Goal: Task Accomplishment & Management: Manage account settings

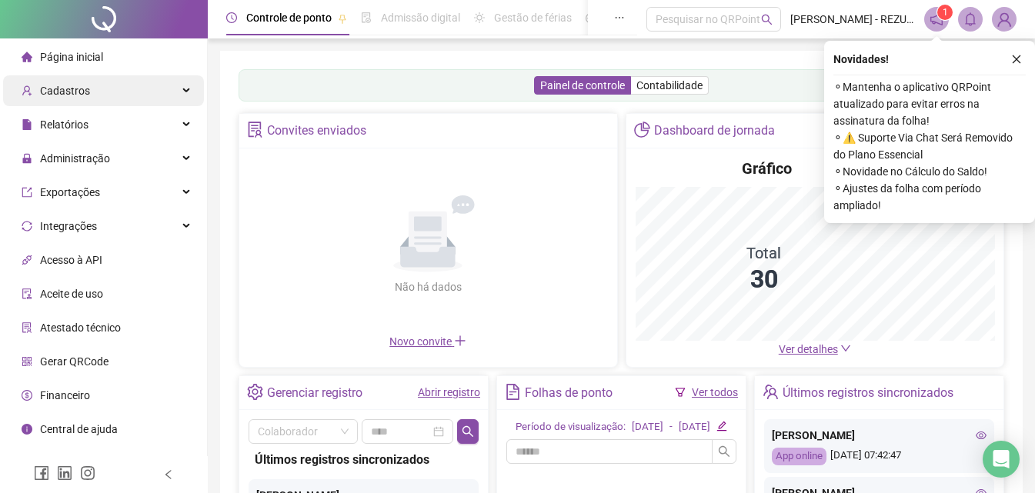
click at [164, 86] on div "Cadastros" at bounding box center [103, 90] width 201 height 31
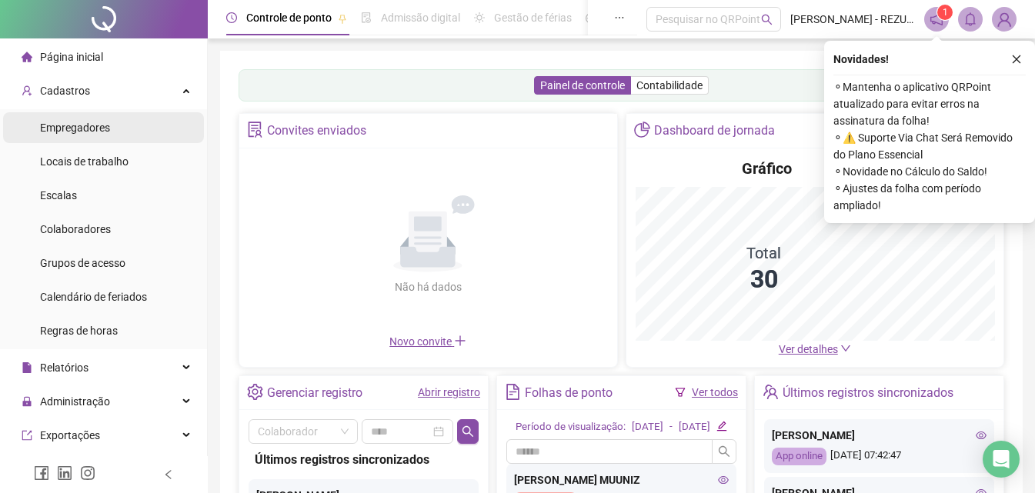
click at [112, 124] on li "Empregadores" at bounding box center [103, 127] width 201 height 31
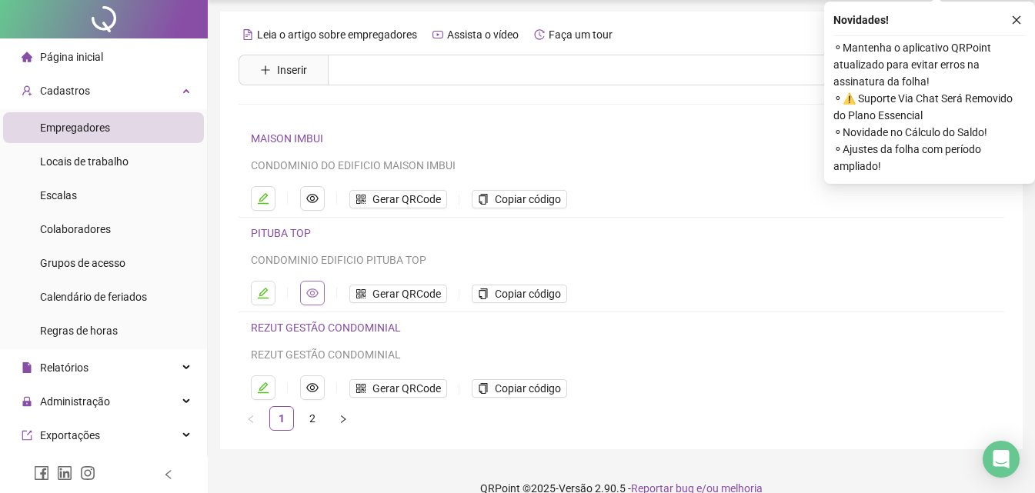
scroll to position [62, 0]
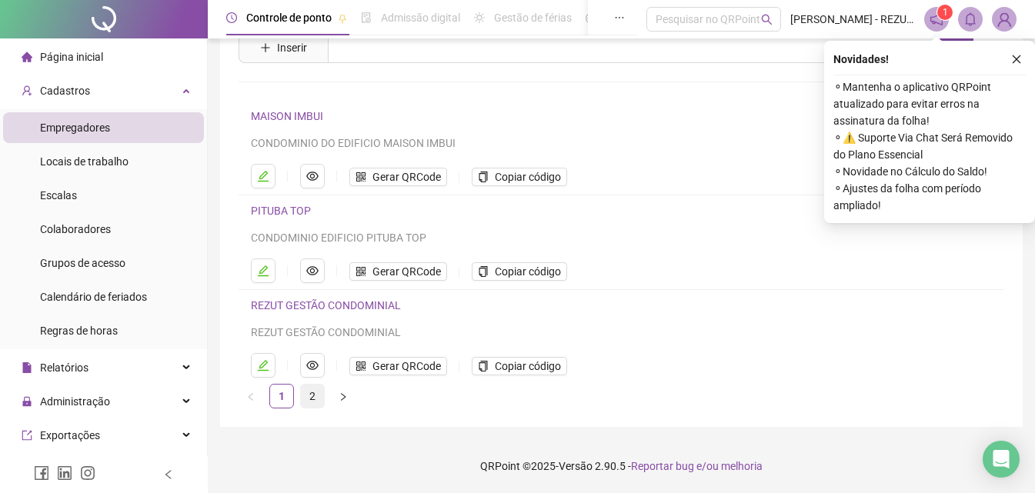
click at [311, 397] on link "2" at bounding box center [312, 396] width 23 height 23
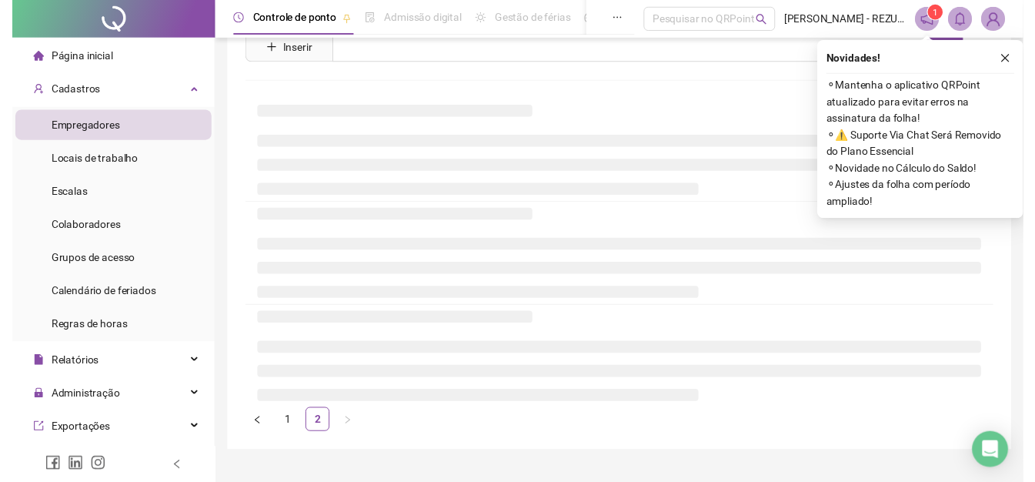
scroll to position [0, 0]
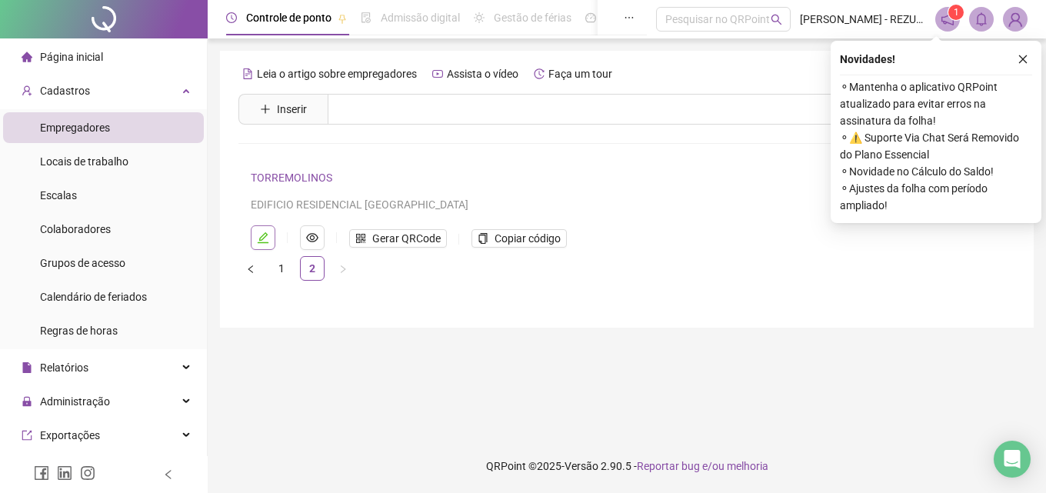
click at [266, 240] on icon "edit" at bounding box center [263, 238] width 12 height 12
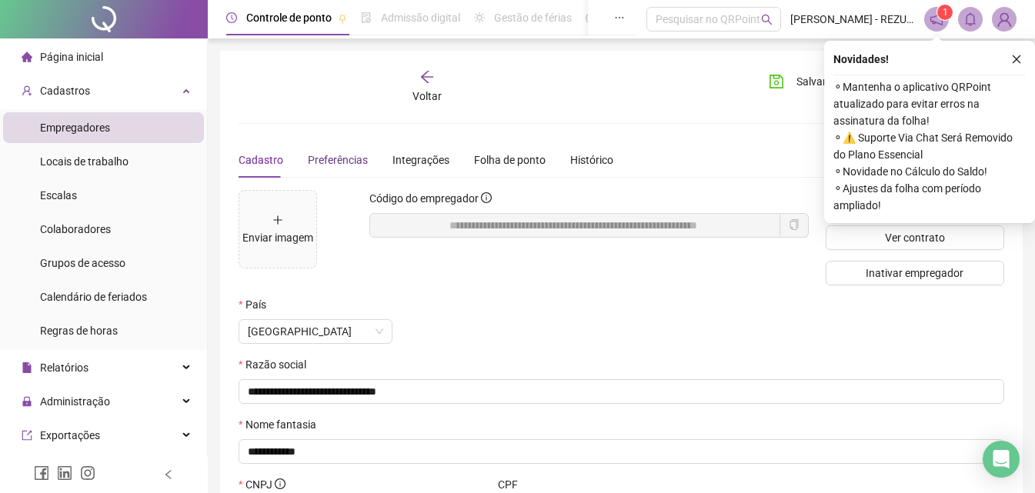
click at [337, 158] on span "Preferências" at bounding box center [338, 160] width 60 height 12
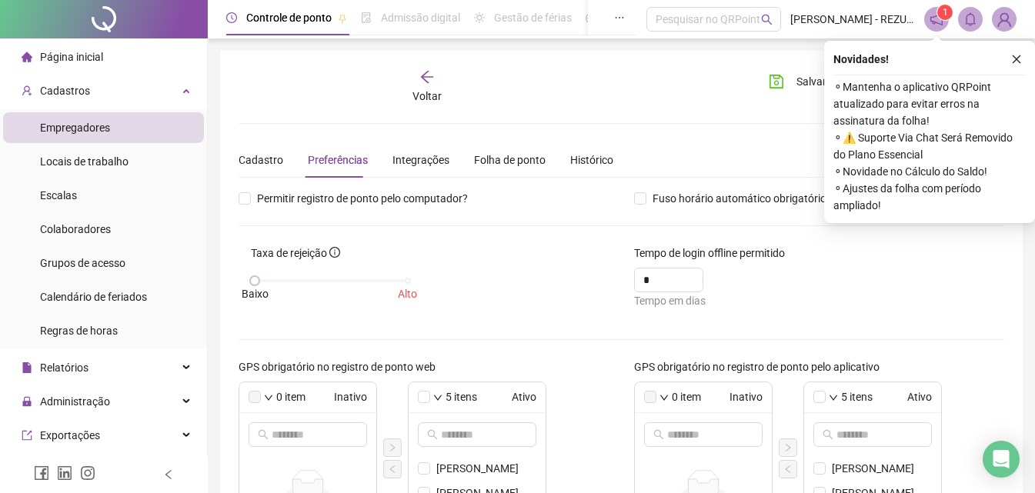
click at [434, 86] on div "Voltar" at bounding box center [427, 86] width 118 height 35
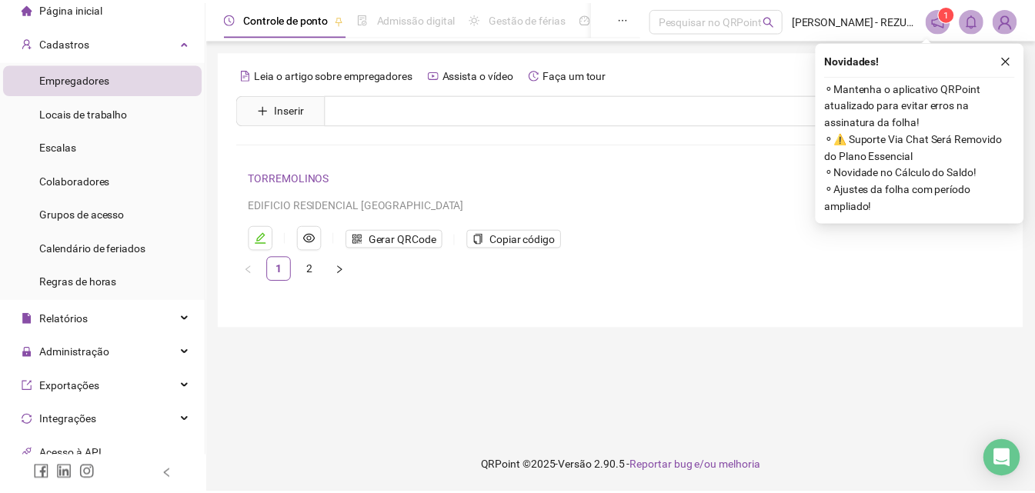
scroll to position [77, 0]
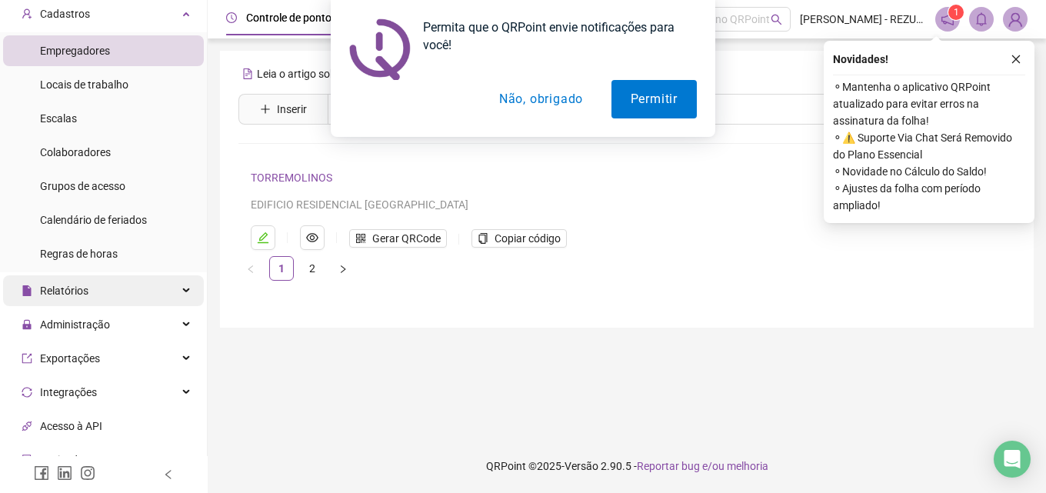
click at [105, 283] on div "Relatórios" at bounding box center [103, 290] width 201 height 31
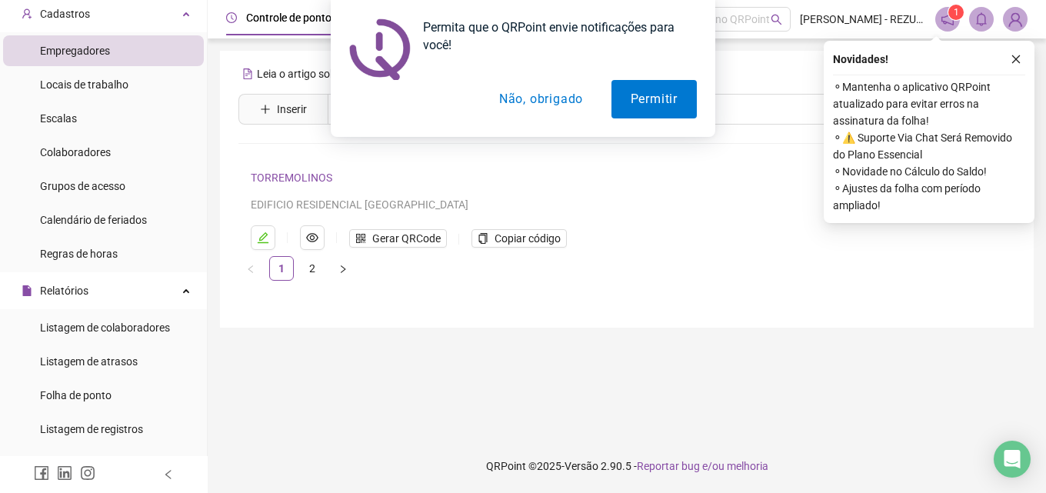
click at [104, 97] on div "Permita que o QRPoint envie notificações para você! Permitir Não, obrigado" at bounding box center [523, 68] width 1046 height 137
click at [109, 84] on div "Permita que o QRPoint envie notificações para você! Permitir Não, obrigado" at bounding box center [523, 68] width 1046 height 137
click at [538, 98] on button "Não, obrigado" at bounding box center [541, 99] width 122 height 38
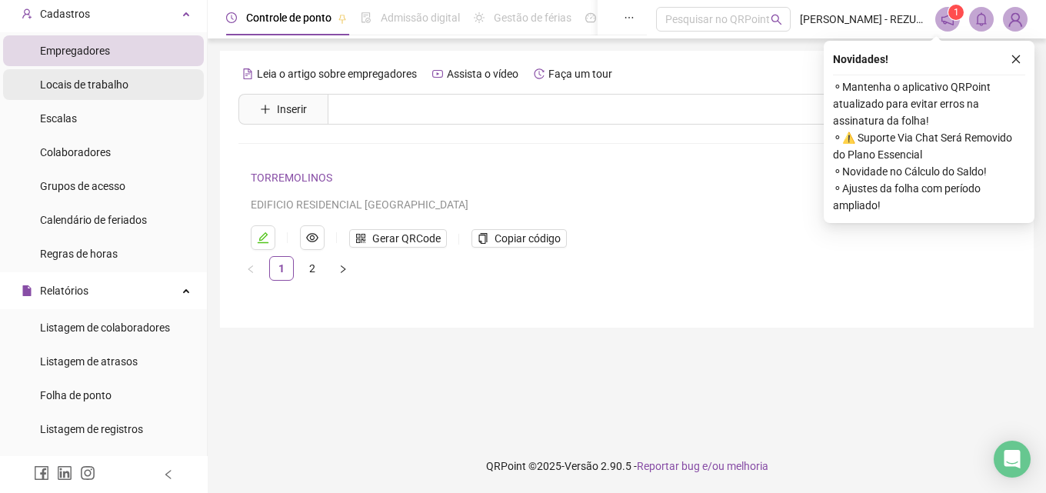
click at [111, 78] on span "Locais de trabalho" at bounding box center [84, 84] width 88 height 12
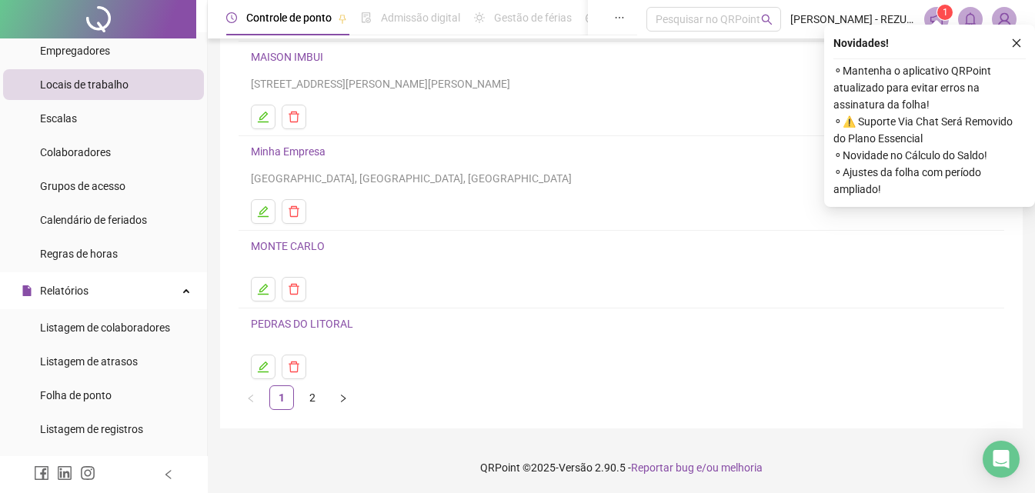
scroll to position [200, 0]
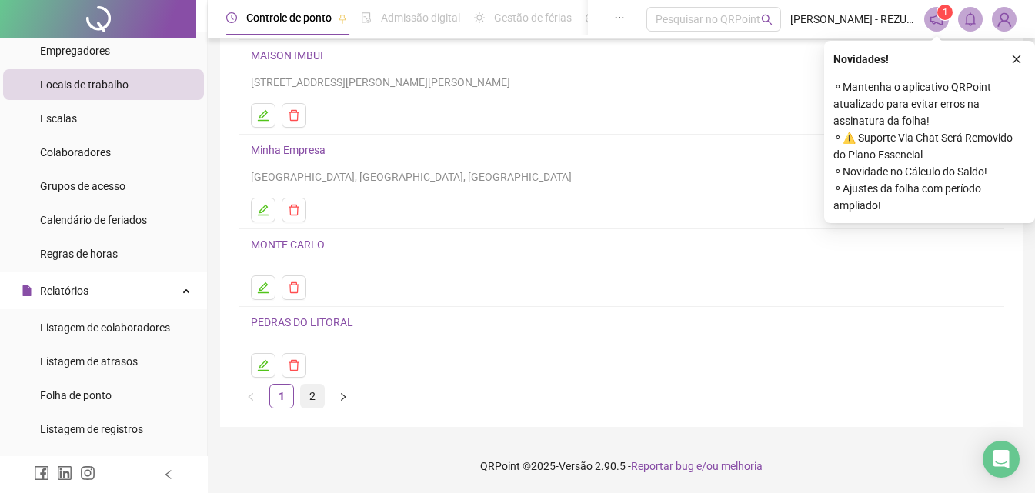
click at [315, 397] on link "2" at bounding box center [312, 396] width 23 height 23
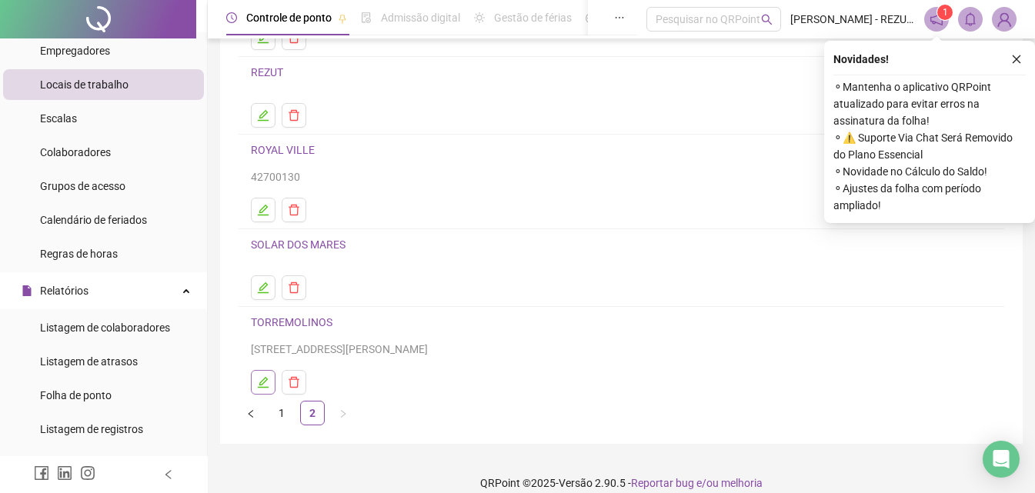
click at [262, 378] on icon "edit" at bounding box center [263, 382] width 12 height 12
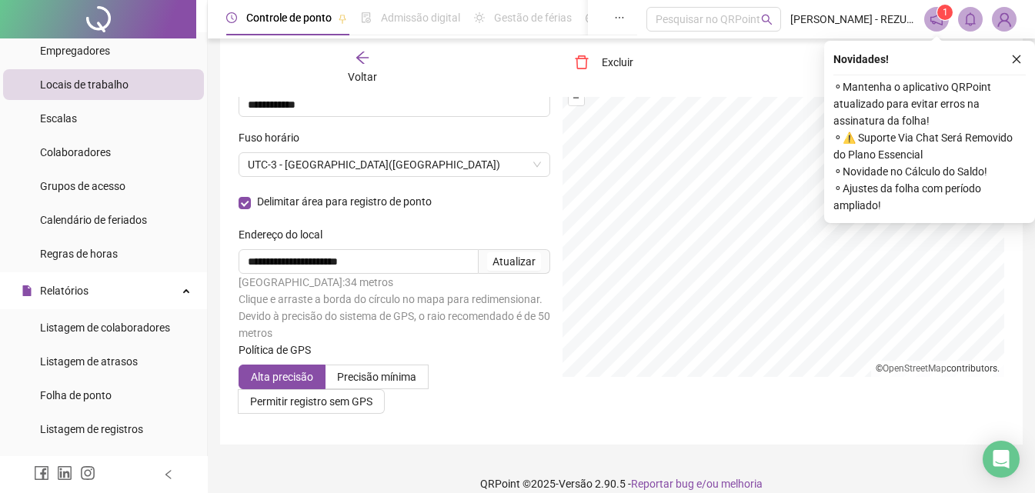
scroll to position [138, 0]
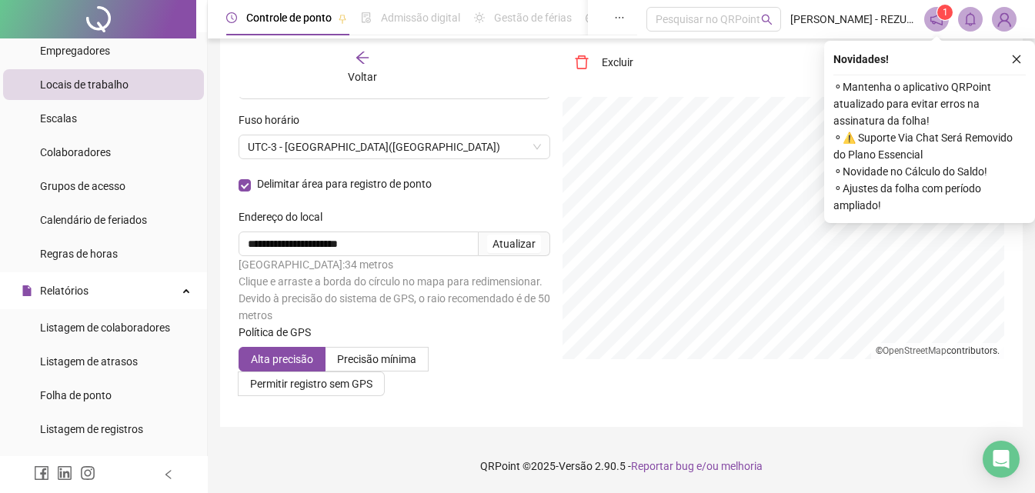
drag, startPoint x: 328, startPoint y: 350, endPoint x: 539, endPoint y: 435, distance: 228.1
click at [1012, 63] on icon "close" at bounding box center [1016, 59] width 11 height 11
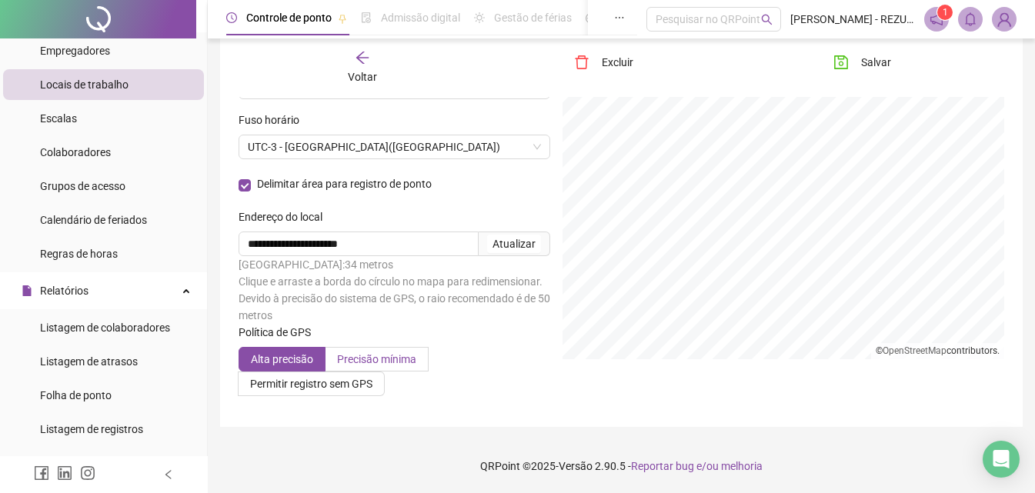
click at [394, 362] on span "Precisão mínima" at bounding box center [376, 359] width 79 height 12
click at [293, 365] on span "Alta precisão" at bounding box center [282, 359] width 62 height 12
drag, startPoint x: 394, startPoint y: 361, endPoint x: 380, endPoint y: 358, distance: 14.2
click at [380, 358] on span "Precisão mínima" at bounding box center [376, 359] width 79 height 12
click at [285, 358] on span "Alta precisão" at bounding box center [282, 359] width 62 height 12
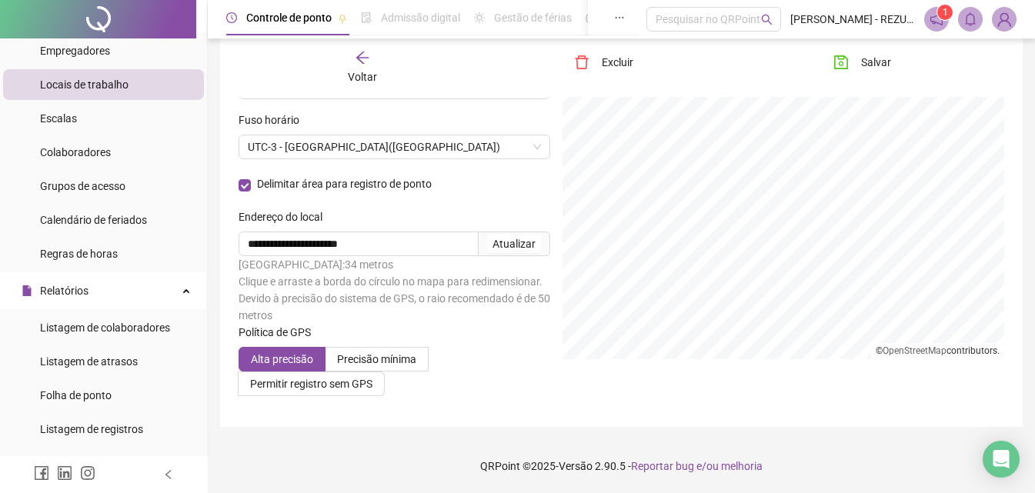
click at [528, 350] on div "Alta precisão Precisão mínima Permitir registro sem GPS" at bounding box center [394, 371] width 312 height 49
click at [858, 44] on div "Voltar Excluir Salvar" at bounding box center [621, 67] width 778 height 58
click at [858, 62] on button "Salvar" at bounding box center [862, 62] width 81 height 25
click at [354, 65] on div "Voltar" at bounding box center [362, 67] width 118 height 35
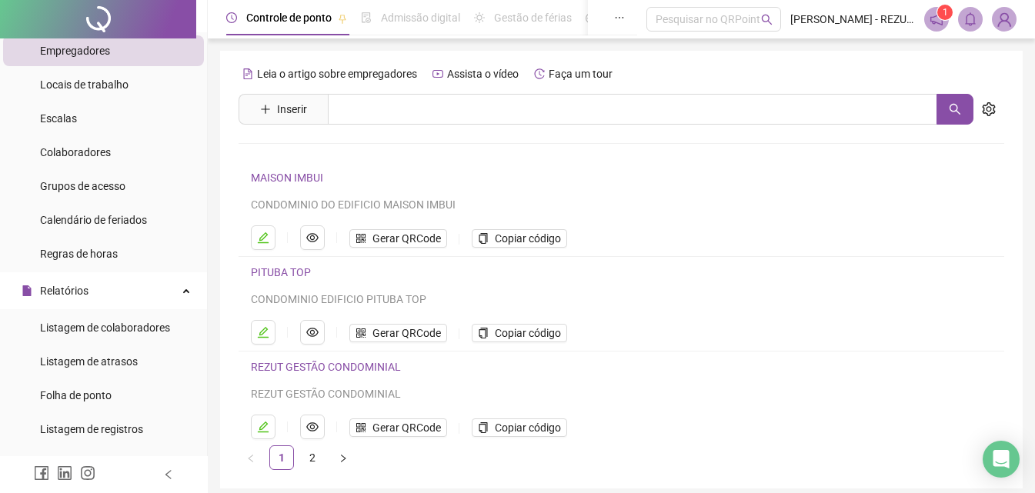
click at [996, 28] on img at bounding box center [1003, 19] width 23 height 23
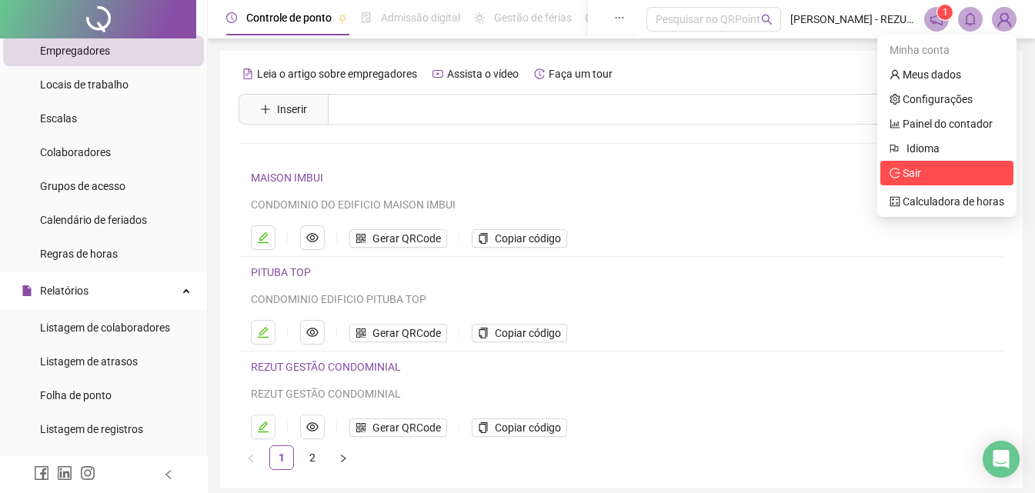
click at [918, 165] on span "Sair" at bounding box center [946, 173] width 115 height 17
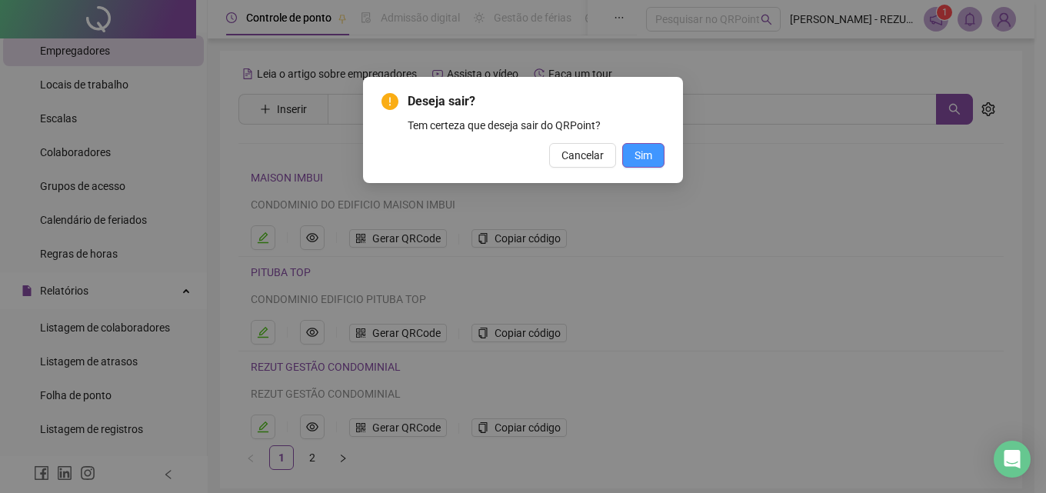
click at [644, 159] on span "Sim" at bounding box center [644, 155] width 18 height 17
